Goal: Task Accomplishment & Management: Manage account settings

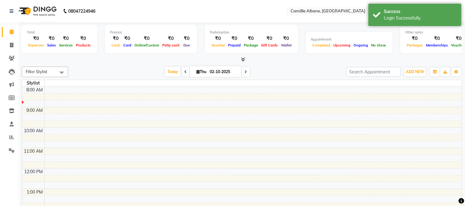
select select "en"
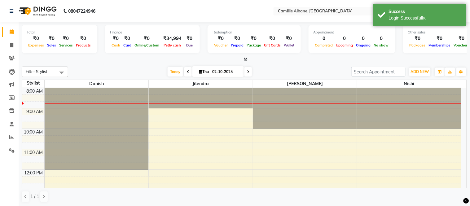
click at [187, 72] on icon at bounding box center [188, 72] width 2 height 4
type input "01-10-2025"
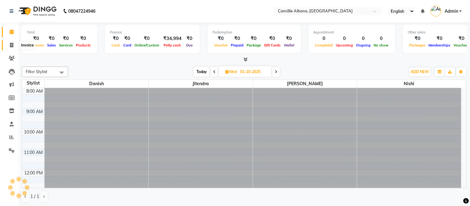
click at [11, 46] on icon at bounding box center [11, 45] width 3 height 5
select select "service"
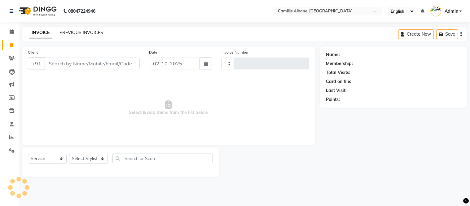
click at [77, 31] on link "PREVIOUS INVOICES" at bounding box center [81, 33] width 44 height 6
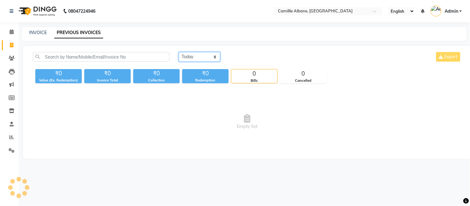
click at [188, 53] on select "[DATE] [DATE] Custom Range" at bounding box center [200, 57] width 42 height 10
select select "[DATE]"
click at [179, 52] on select "[DATE] [DATE] Custom Range" at bounding box center [200, 57] width 42 height 10
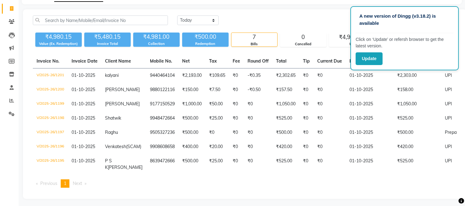
click at [338, 16] on div "Today Yesterday Custom Range Export" at bounding box center [316, 20] width 279 height 10
click at [366, 54] on button "Update" at bounding box center [369, 58] width 27 height 13
click at [346, 37] on div "₹4,981.00" at bounding box center [352, 37] width 46 height 9
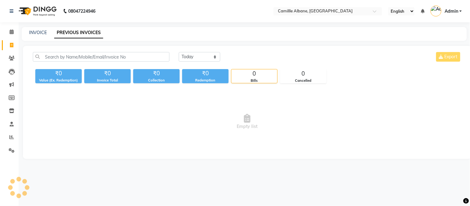
select select "en"
drag, startPoint x: 206, startPoint y: 56, endPoint x: 206, endPoint y: 61, distance: 5.0
click at [206, 56] on select "[DATE] [DATE] Custom Range" at bounding box center [200, 57] width 42 height 10
select select "[DATE]"
click at [179, 52] on select "[DATE] [DATE] Custom Range" at bounding box center [200, 57] width 42 height 10
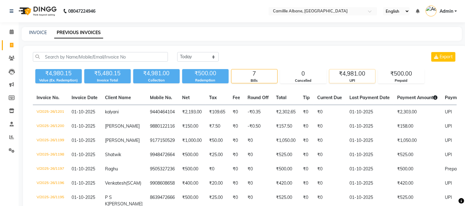
click at [361, 80] on div "UPI" at bounding box center [352, 80] width 46 height 5
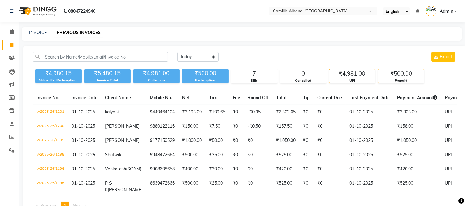
click at [395, 79] on div "Prepaid" at bounding box center [401, 80] width 46 height 5
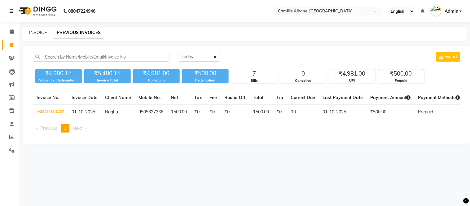
click at [363, 79] on div "UPI" at bounding box center [352, 80] width 46 height 5
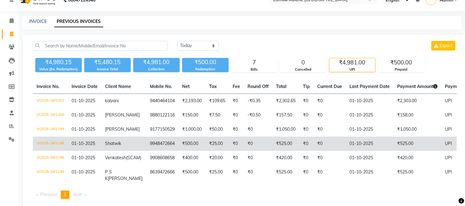
scroll to position [23, 0]
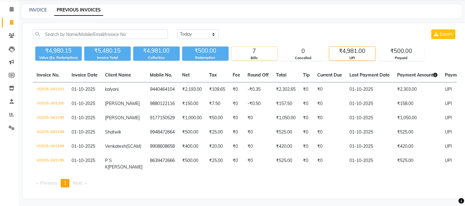
click at [258, 48] on div "7" at bounding box center [254, 51] width 46 height 9
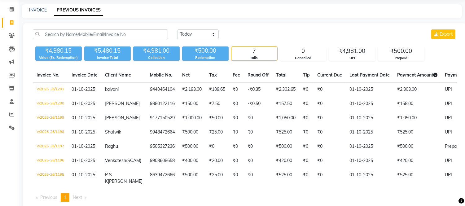
click at [305, 28] on div "[DATE] [DATE] Custom Range Export ₹4,980.15 Value (Ex. Redemption) ₹5,480.15 In…" at bounding box center [245, 118] width 444 height 190
click at [196, 30] on select "[DATE] [DATE] Custom Range" at bounding box center [198, 34] width 42 height 10
click at [272, 23] on main "INVOICE PREVIOUS INVOICES [DATE] [DATE] Custom Range Export ₹4,980.15 Value (Ex…" at bounding box center [242, 113] width 447 height 218
click at [10, 8] on icon at bounding box center [12, 9] width 4 height 5
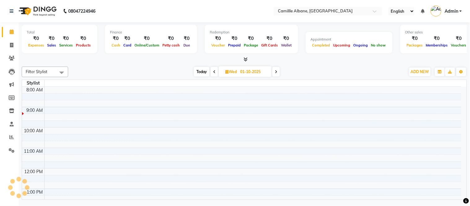
click at [189, 75] on div "[DATE] [DATE]" at bounding box center [236, 71] width 331 height 9
